Goal: Find specific page/section: Find specific page/section

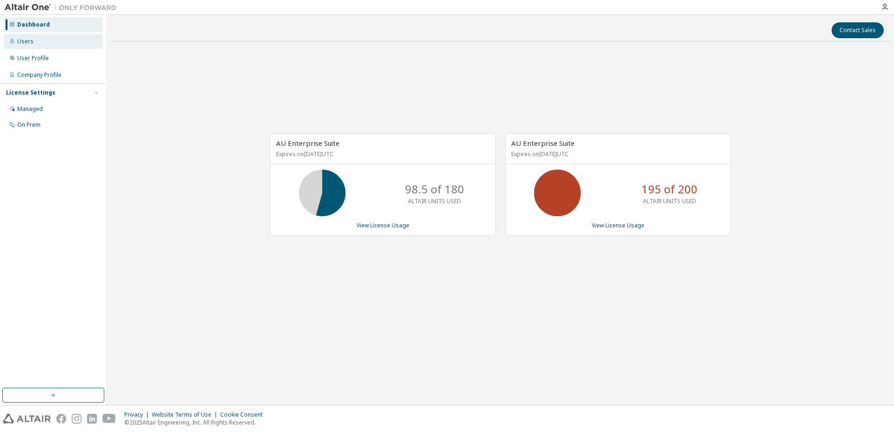
click at [28, 45] on div "Users" at bounding box center [25, 41] width 16 height 7
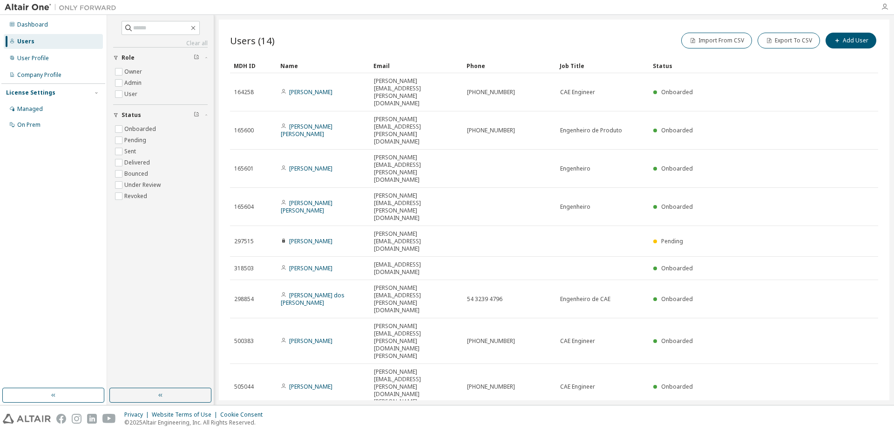
click at [883, 6] on icon "button" at bounding box center [884, 6] width 7 height 7
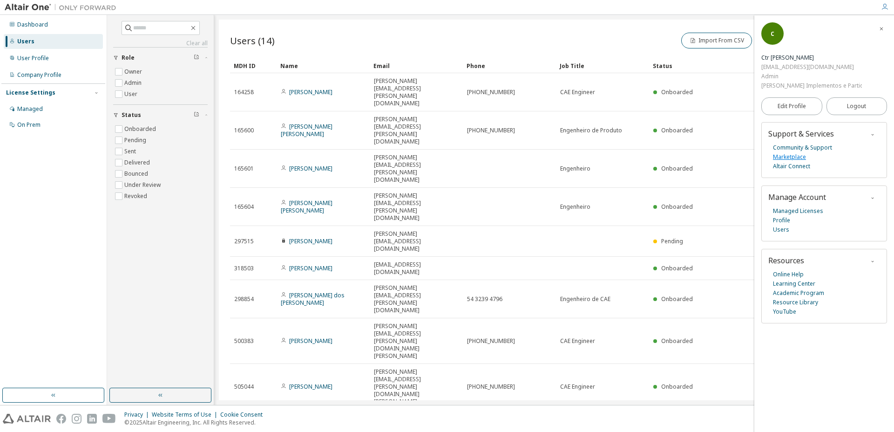
click at [800, 152] on link "Marketplace" at bounding box center [789, 156] width 33 height 9
